Goal: Obtain resource: Obtain resource

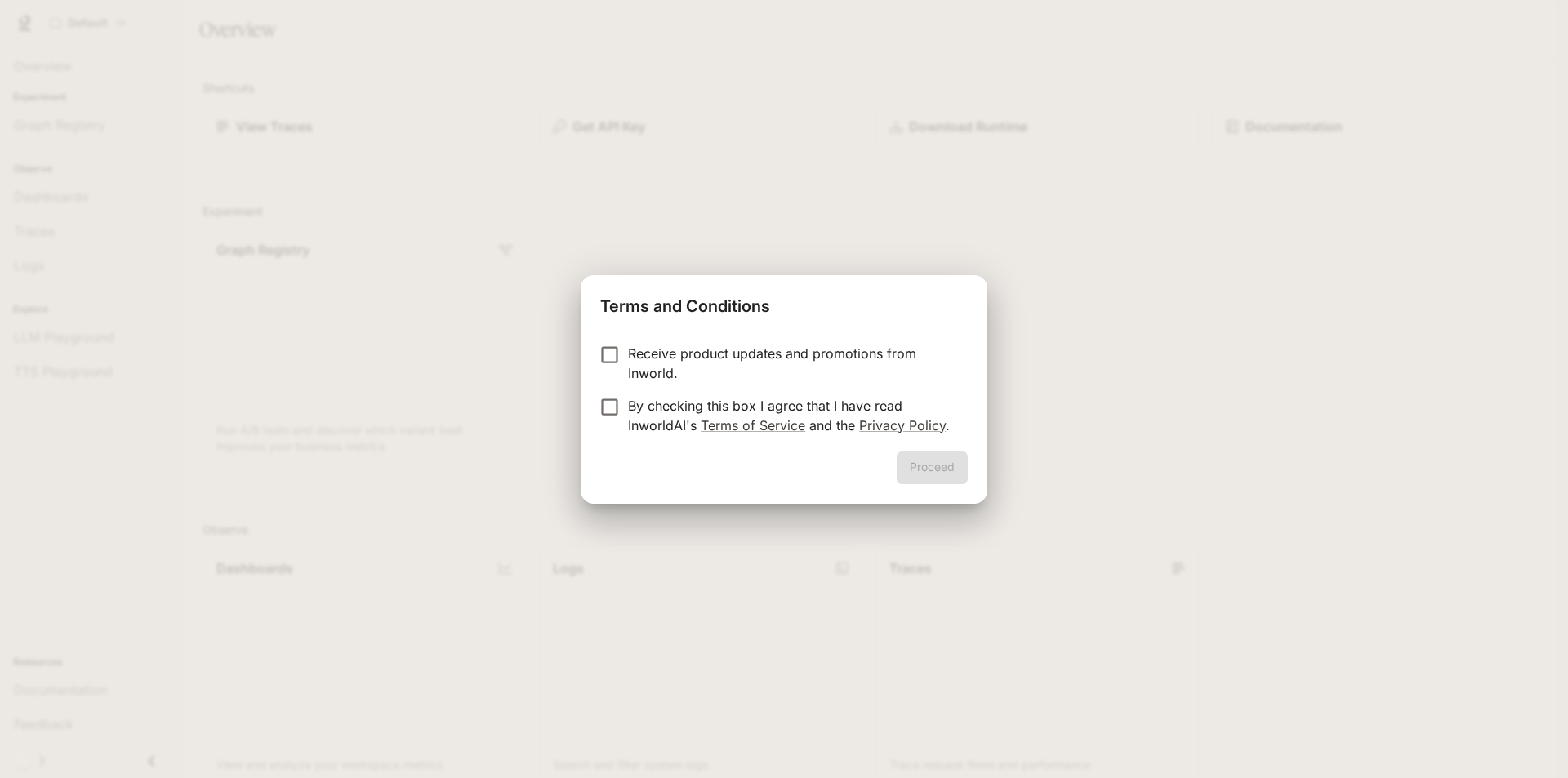
click at [1335, 130] on div "Terms and Conditions Receive product updates and promotions from Inworld. By ch…" at bounding box center [784, 389] width 1568 height 778
click at [1335, 127] on div "Terms and Conditions Receive product updates and promotions from Inworld. By ch…" at bounding box center [784, 389] width 1568 height 778
click at [1380, 124] on div "Terms and Conditions Receive product updates and promotions from Inworld. By ch…" at bounding box center [784, 389] width 1568 height 778
click at [1166, 132] on div "Termos e Condições Receba atualizações de produtos e promoções da Inworld. Ao m…" at bounding box center [784, 389] width 1568 height 778
click at [630, 358] on font "Receba atualizações de produtos e promoções da Inworld." at bounding box center [784, 363] width 311 height 36
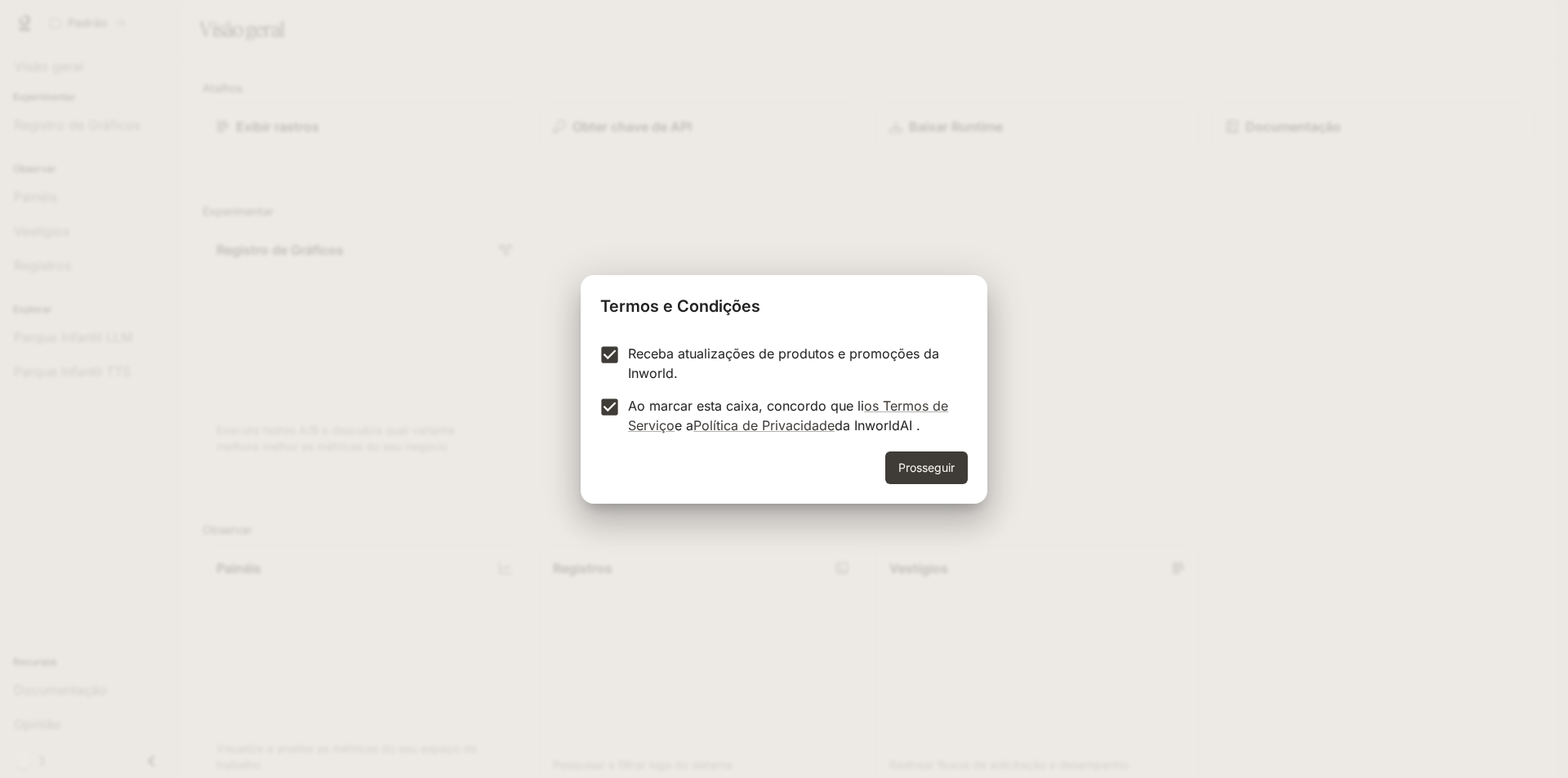
click at [910, 465] on font "Prosseguir" at bounding box center [927, 468] width 56 height 14
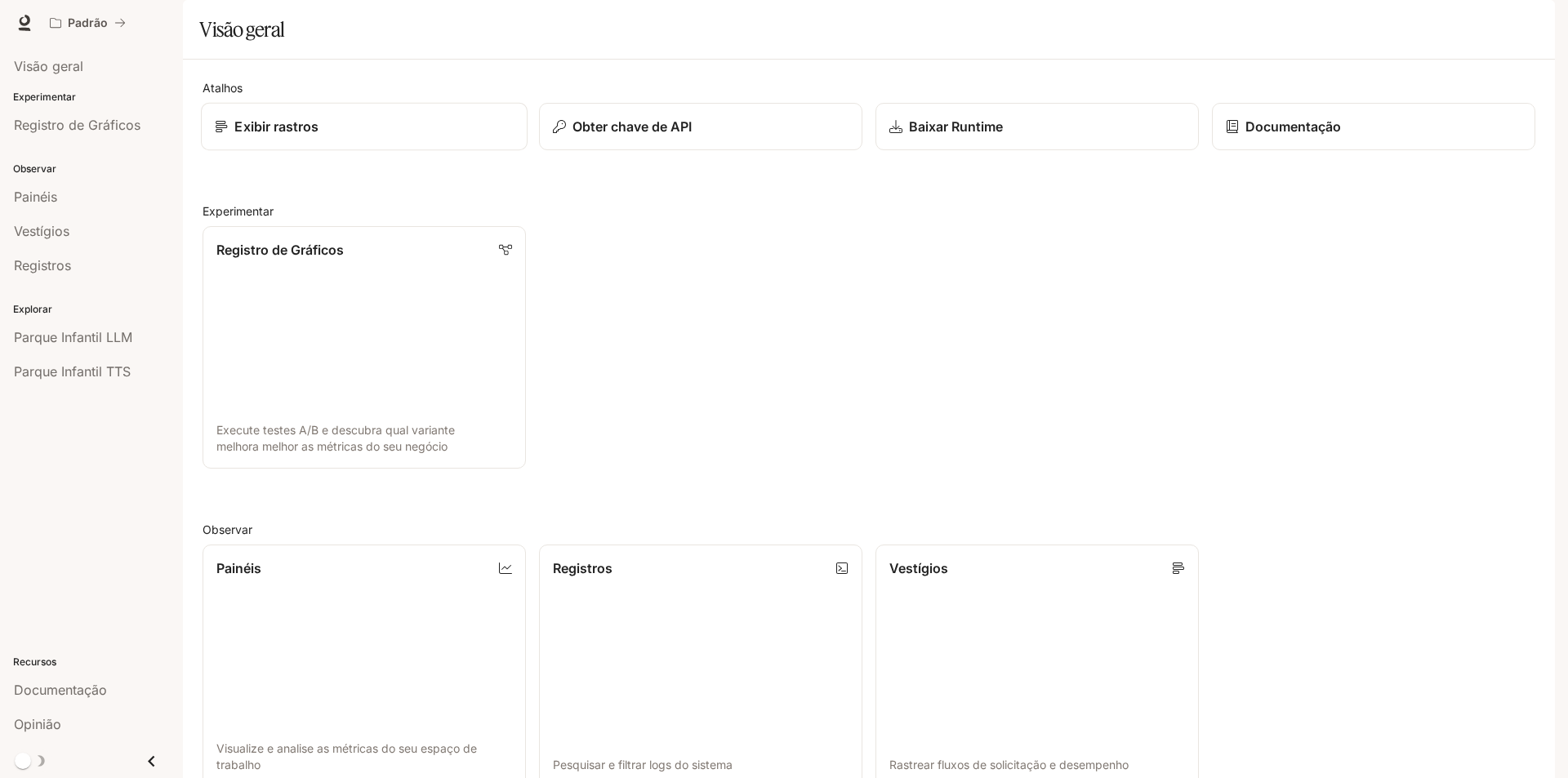
click at [412, 151] on link "Exibir rastros" at bounding box center [364, 127] width 327 height 48
click at [650, 151] on button "Obter chave de API" at bounding box center [701, 127] width 327 height 48
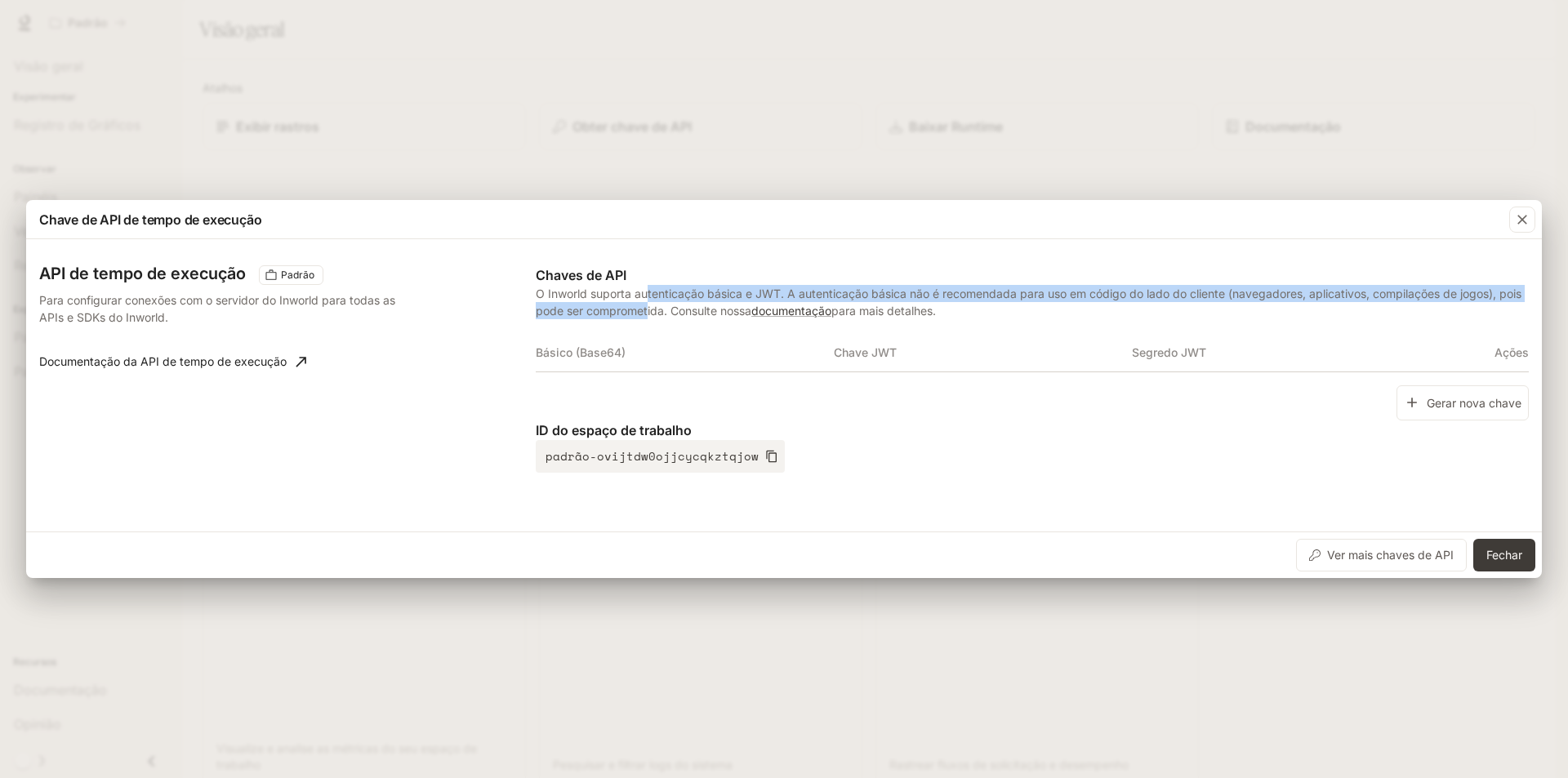
drag, startPoint x: 650, startPoint y: 302, endPoint x: 646, endPoint y: 320, distance: 18.4
click at [647, 319] on p "O Inworld suporta autenticação básica e JWT. A autenticação básica não é recome…" at bounding box center [1032, 302] width 993 height 34
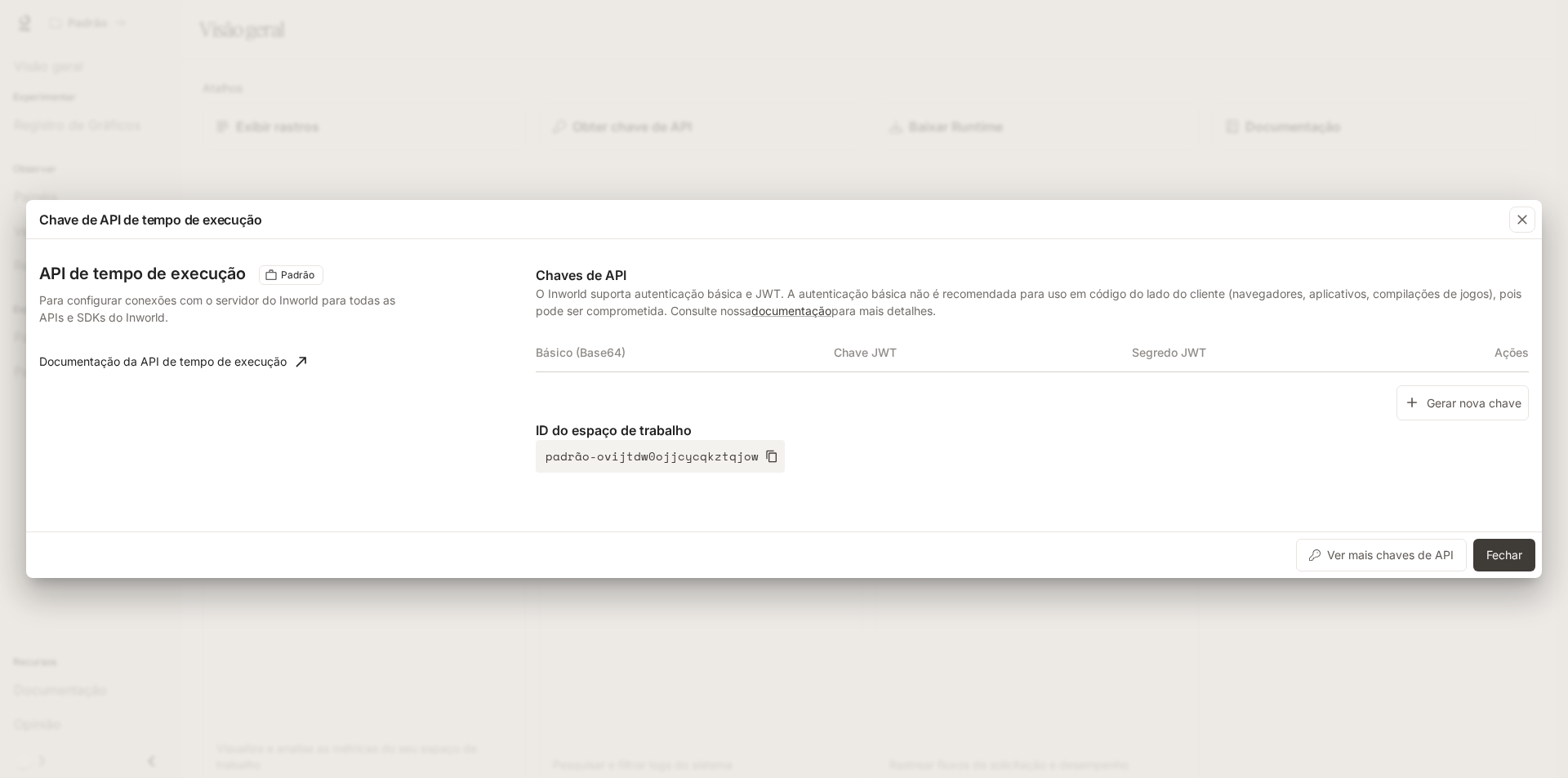
click at [986, 465] on div "ID do espaço de trabalho padrão-ovijtdw0ojjcycqkztqjow" at bounding box center [1032, 446] width 993 height 52
click at [1418, 556] on font "Ver mais chaves de API" at bounding box center [1390, 554] width 127 height 14
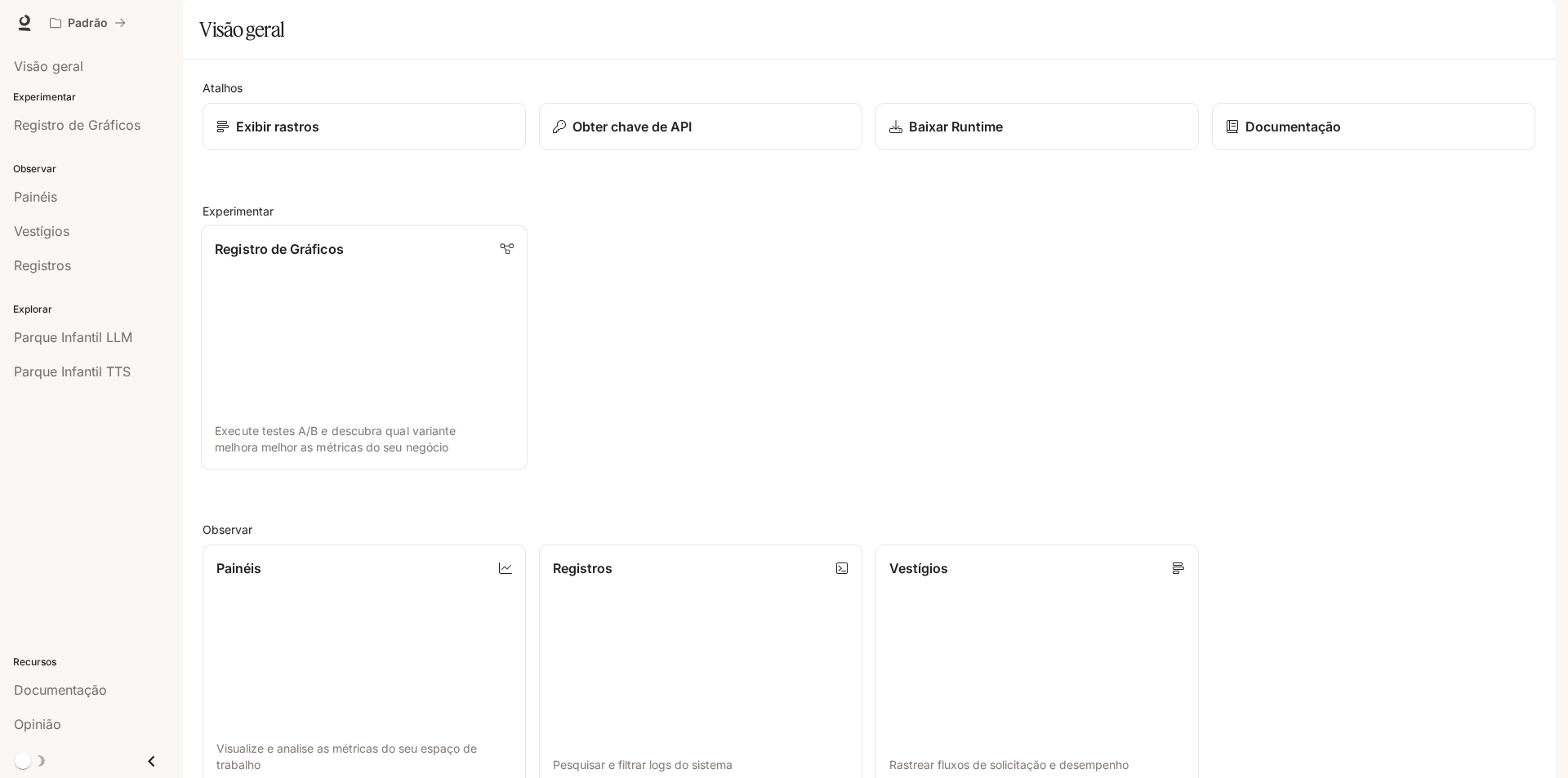
click at [358, 309] on link "Registro de Gráficos Execute testes A/B e descubra qual variante melhora melhor…" at bounding box center [364, 348] width 327 height 245
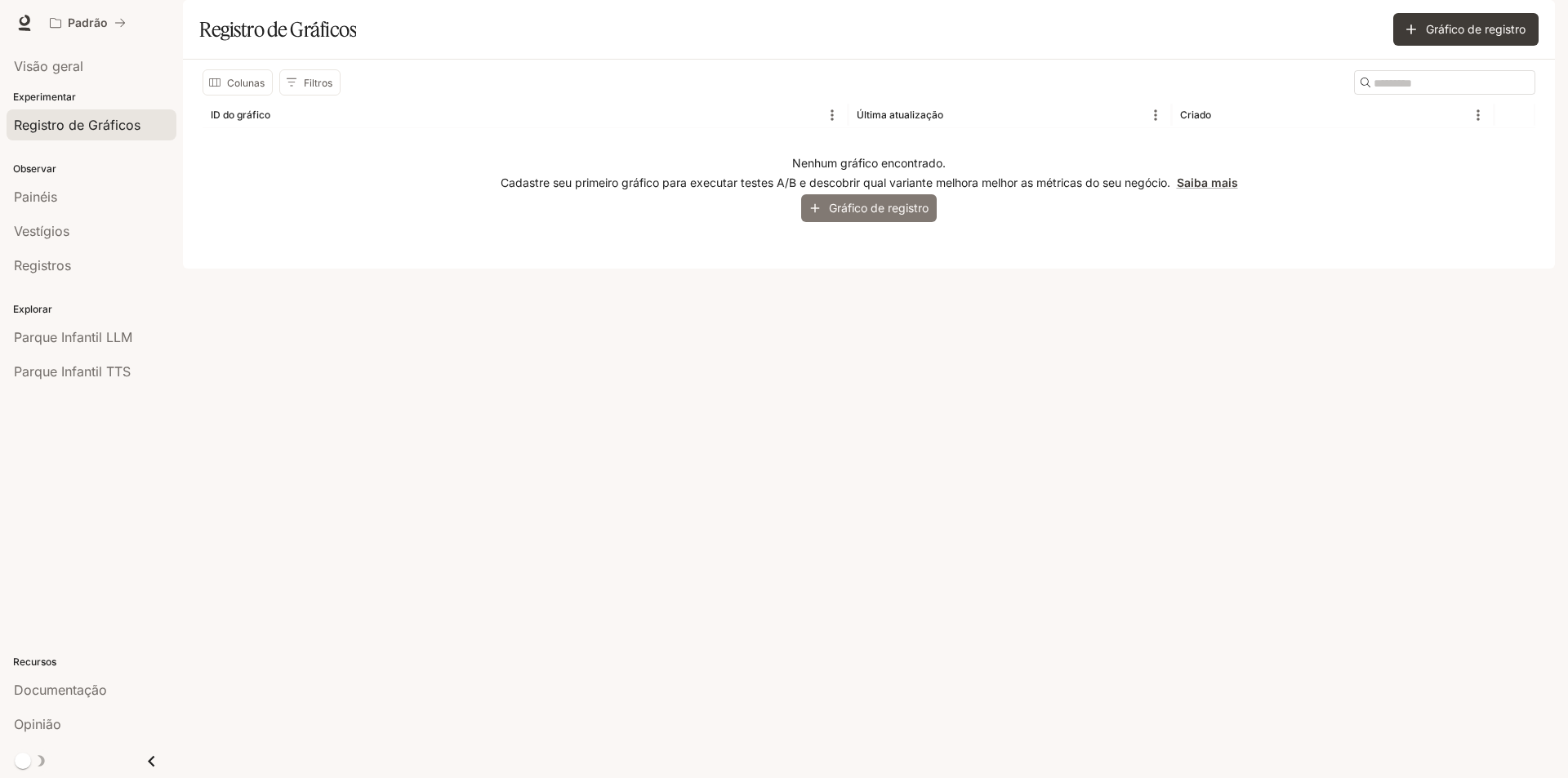
click at [886, 215] on font "Gráfico de registro" at bounding box center [878, 207] width 99 height 14
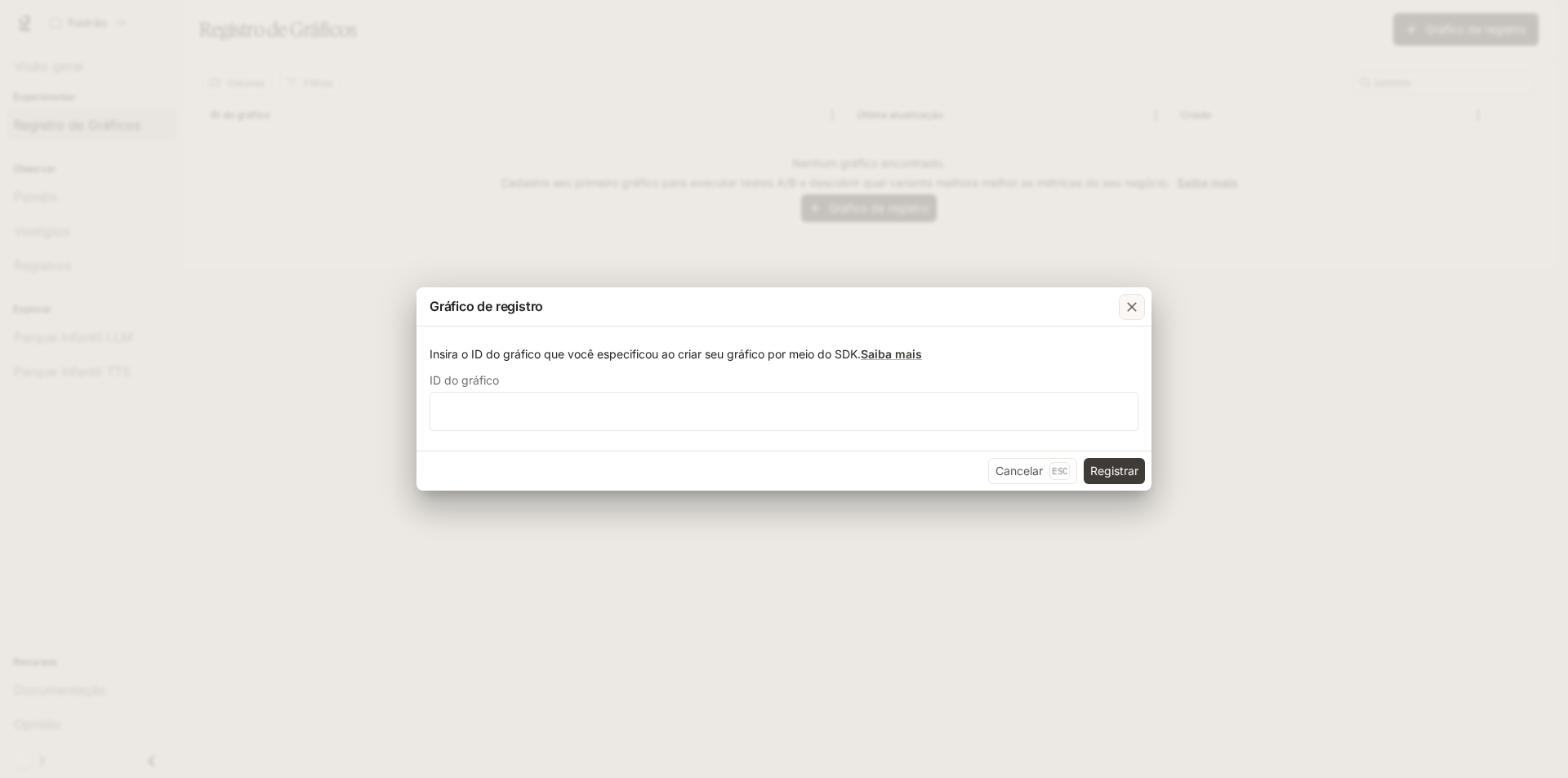
click at [1147, 308] on button "button" at bounding box center [1132, 307] width 39 height 39
